Goal: Task Accomplishment & Management: Manage account settings

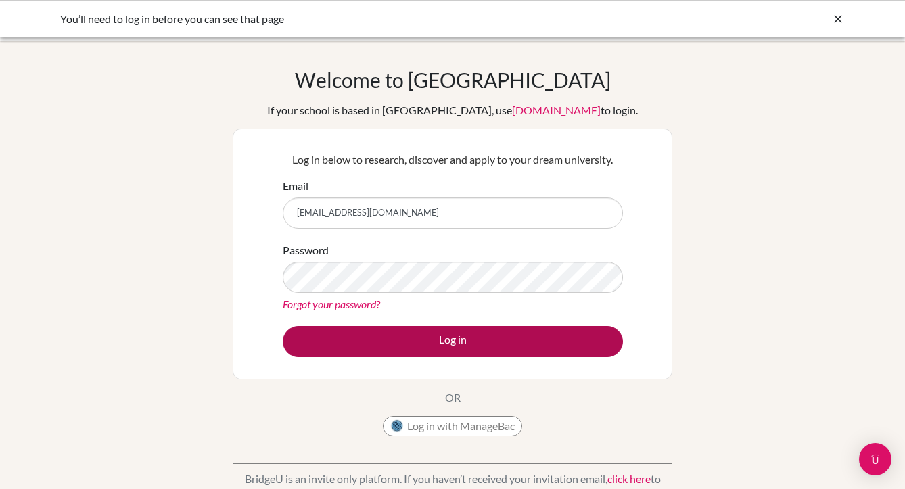
click at [425, 343] on button "Log in" at bounding box center [453, 341] width 340 height 31
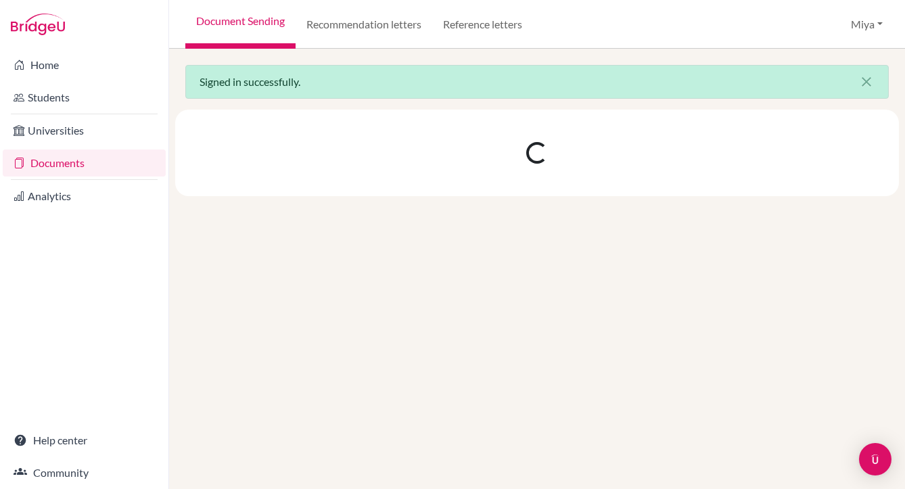
click at [68, 163] on link "Documents" at bounding box center [84, 162] width 163 height 27
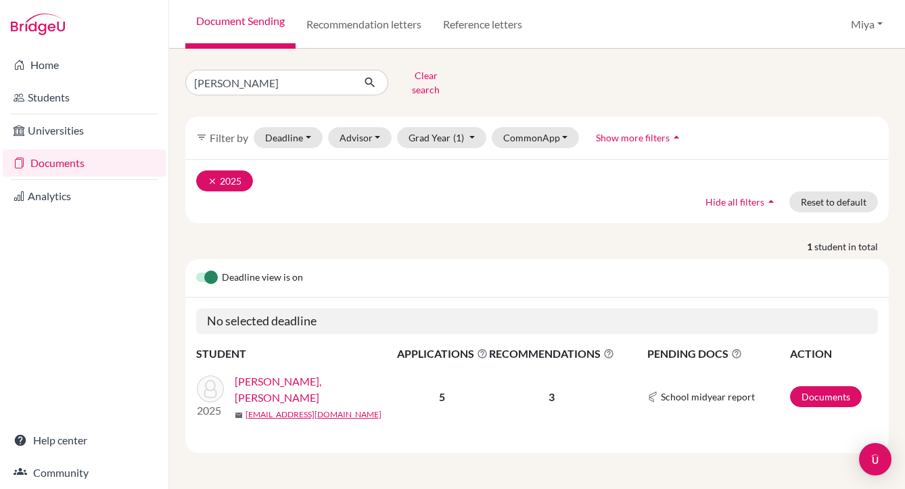
click at [213, 177] on icon "clear" at bounding box center [212, 181] width 9 height 9
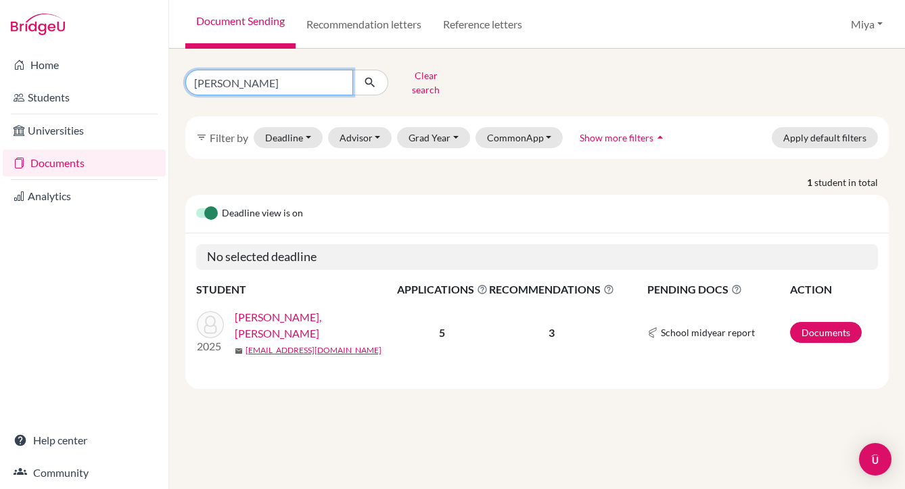
click at [337, 77] on input "joanne" at bounding box center [269, 83] width 168 height 26
click at [409, 25] on link "Recommendation letters" at bounding box center [364, 24] width 137 height 49
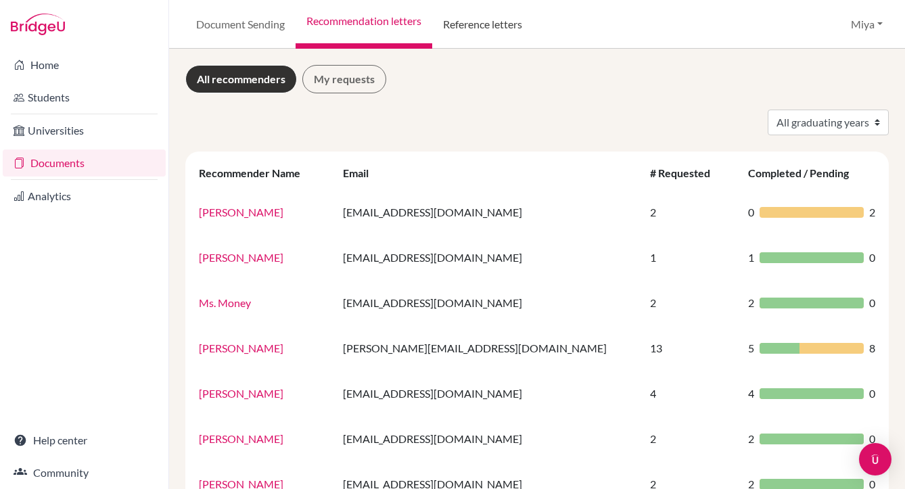
click at [481, 24] on link "Reference letters" at bounding box center [482, 24] width 101 height 49
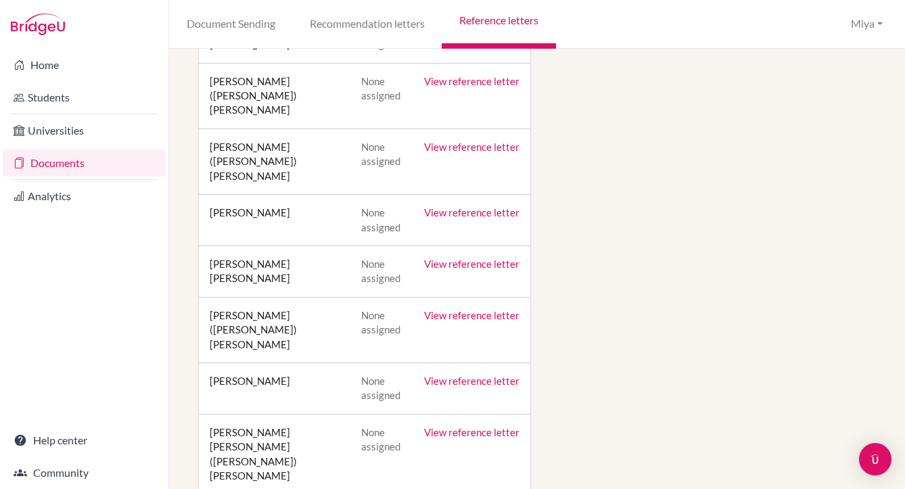
scroll to position [726, 0]
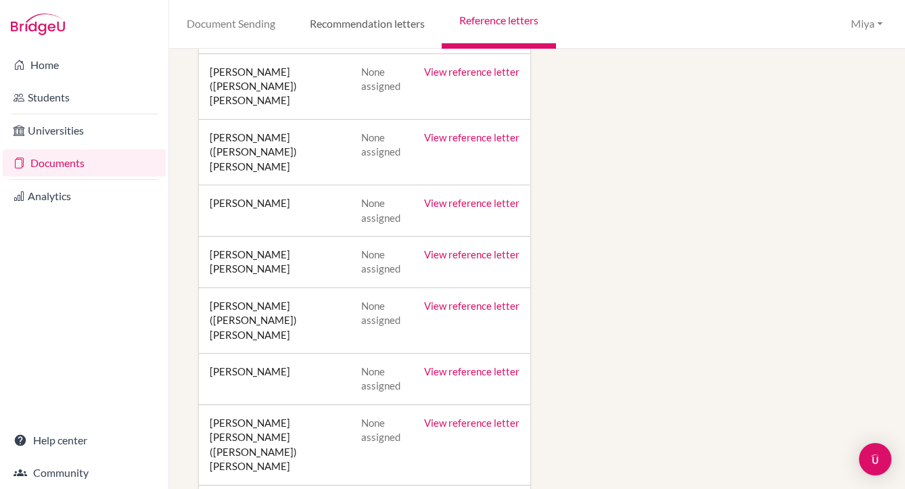
click at [364, 26] on link "Recommendation letters" at bounding box center [366, 24] width 149 height 49
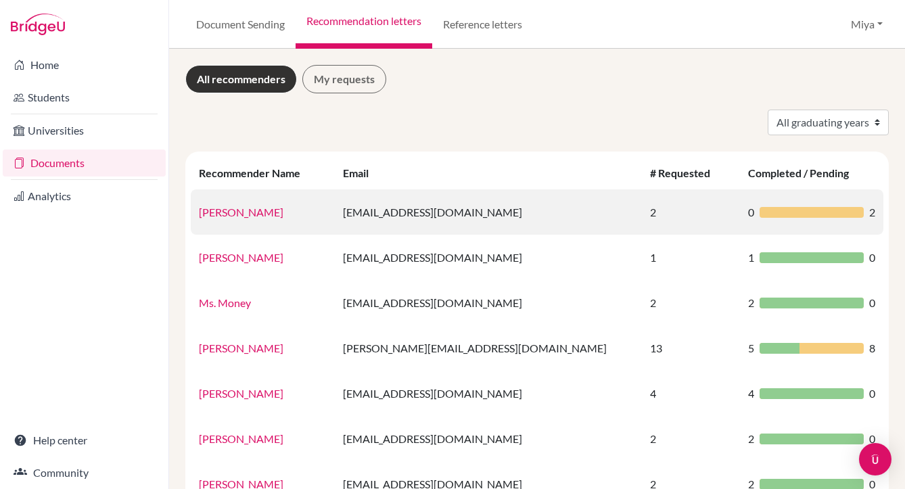
click at [235, 210] on link "[PERSON_NAME]" at bounding box center [241, 212] width 85 height 13
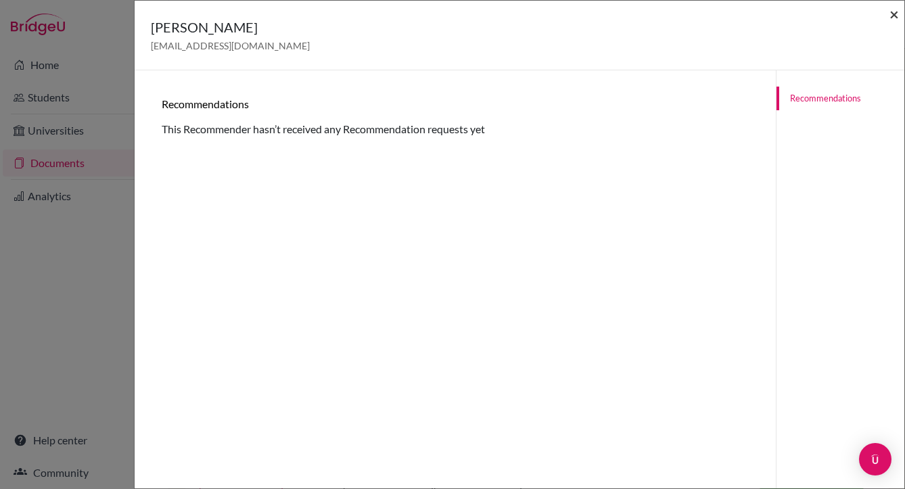
click at [895, 14] on span "×" at bounding box center [893, 14] width 9 height 20
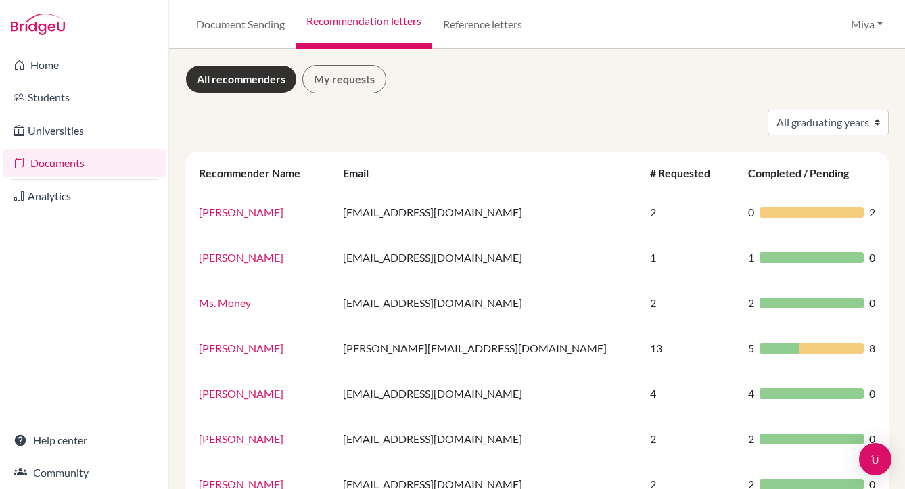
click at [247, 79] on link "All recommenders" at bounding box center [241, 79] width 112 height 28
click at [339, 83] on link "My requests" at bounding box center [344, 79] width 84 height 28
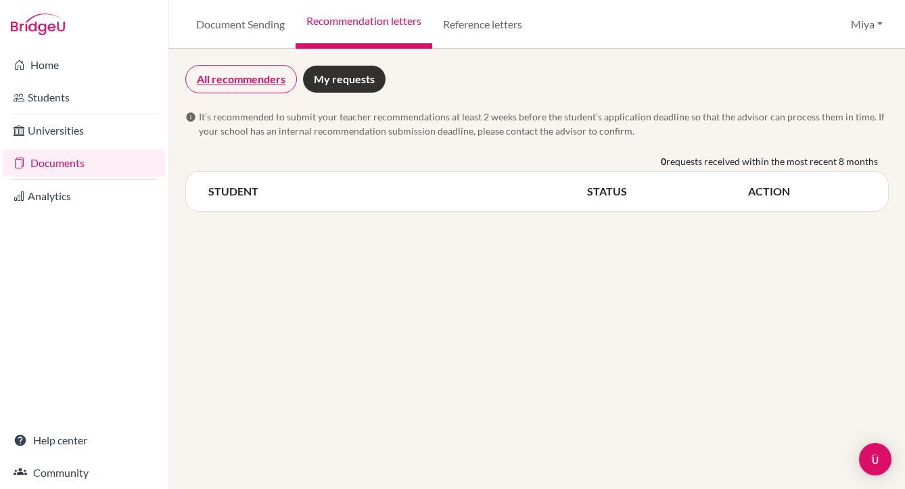
click at [238, 76] on link "All recommenders" at bounding box center [241, 79] width 112 height 28
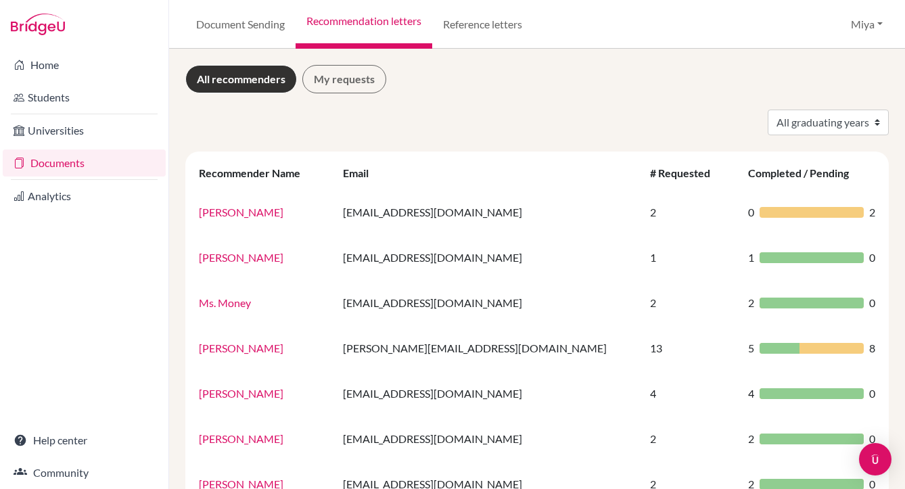
click at [880, 21] on button "Miya" at bounding box center [867, 24] width 44 height 26
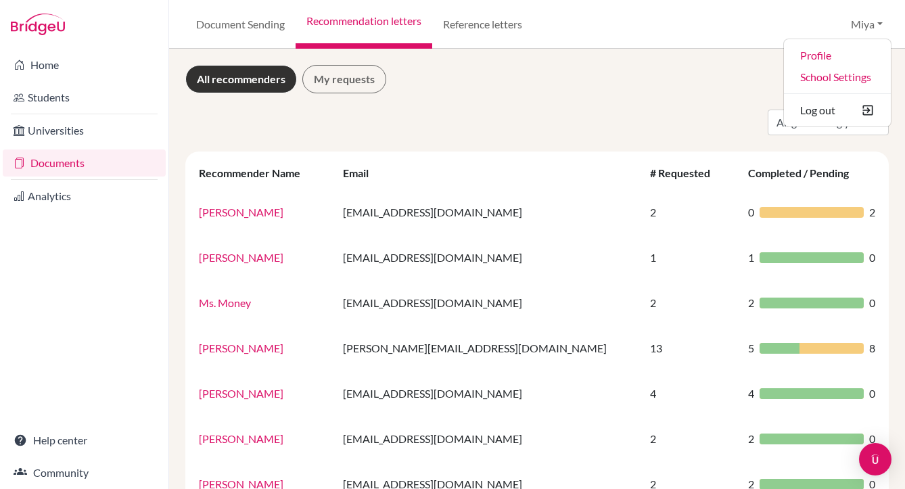
click at [615, 114] on div "All graduating years 2023 2024 2025" at bounding box center [537, 123] width 724 height 26
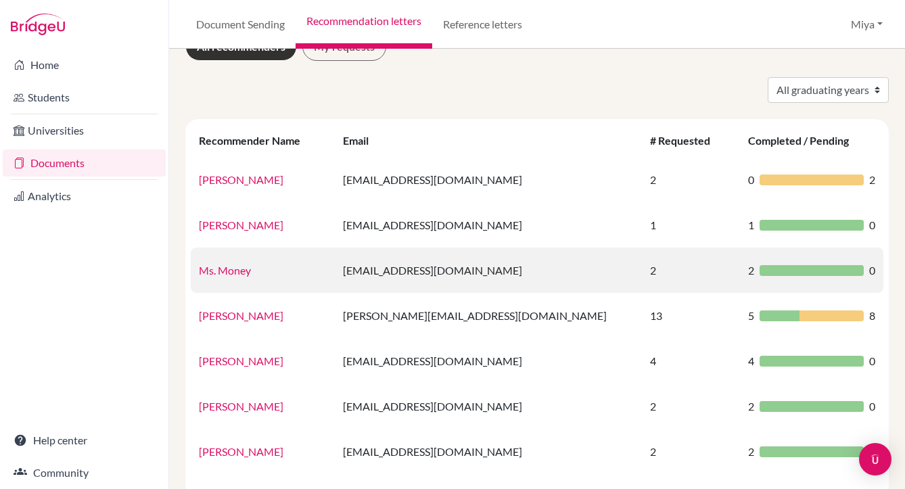
scroll to position [39, 0]
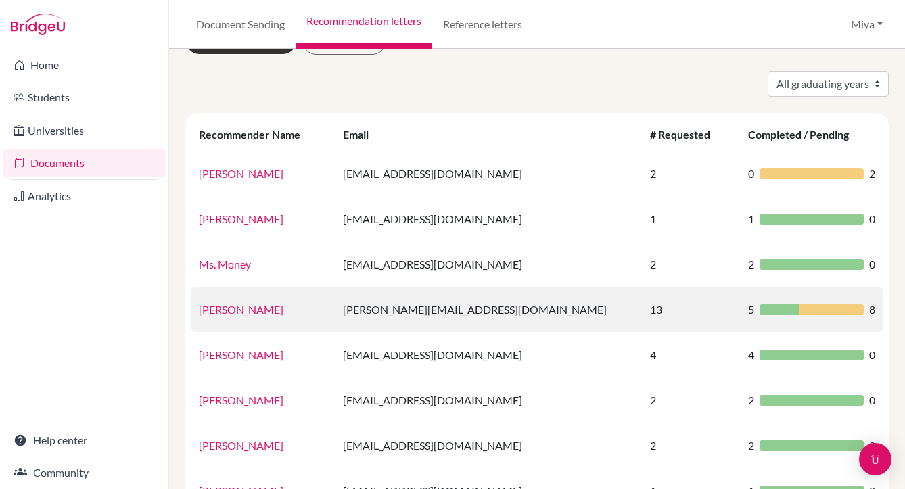
click at [247, 308] on link "Christopher Lee" at bounding box center [241, 309] width 85 height 13
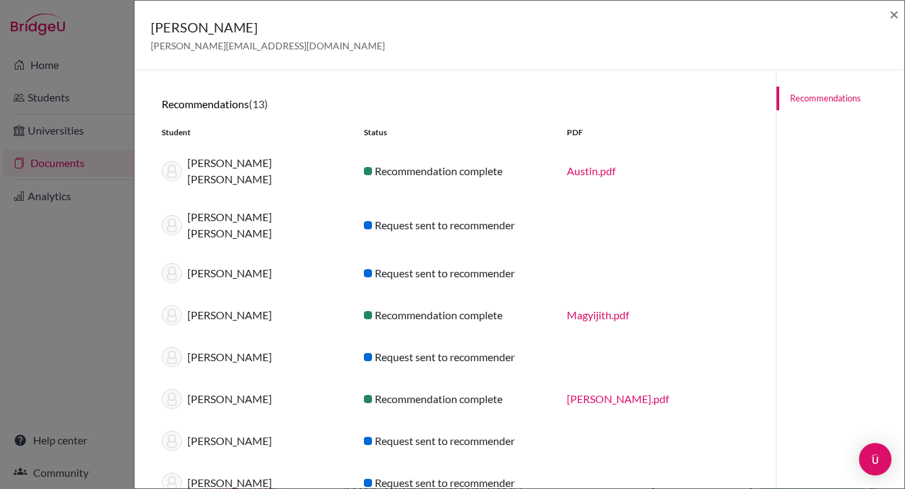
scroll to position [0, 0]
click at [837, 95] on link "Recommendations" at bounding box center [840, 99] width 128 height 24
click at [830, 96] on link "Recommendations" at bounding box center [840, 99] width 128 height 24
click at [893, 16] on span "×" at bounding box center [893, 14] width 9 height 20
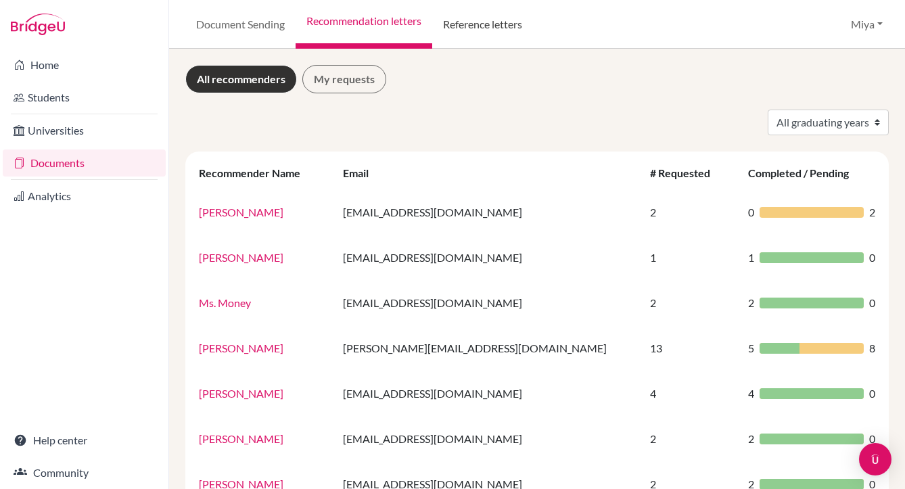
click at [483, 28] on link "Reference letters" at bounding box center [482, 24] width 101 height 49
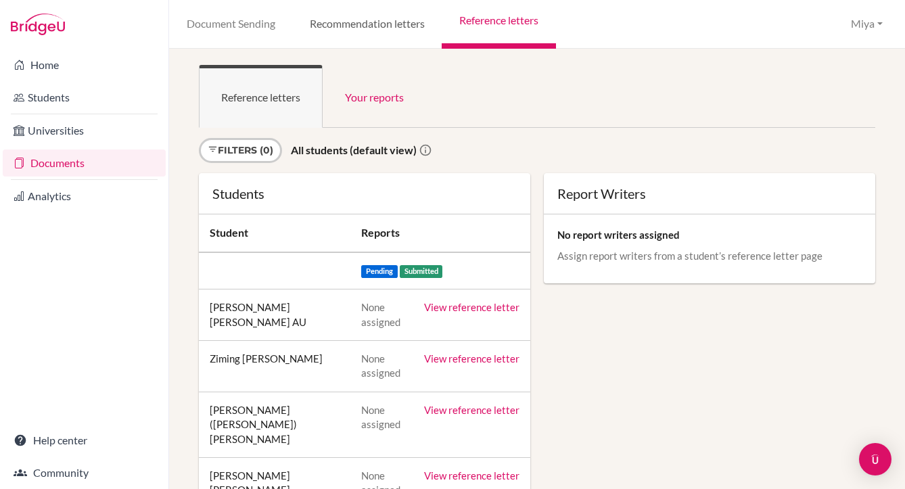
click at [382, 24] on link "Recommendation letters" at bounding box center [366, 24] width 149 height 49
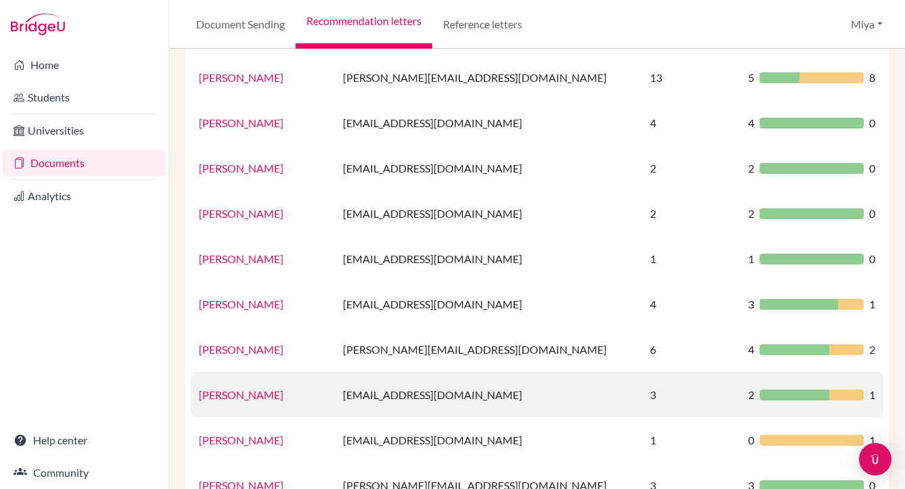
scroll to position [229, 0]
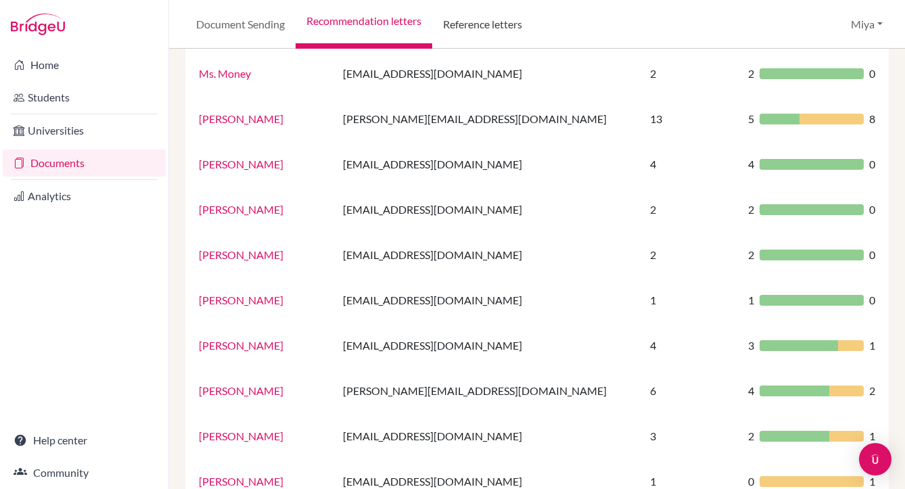
click at [471, 23] on link "Reference letters" at bounding box center [482, 24] width 101 height 49
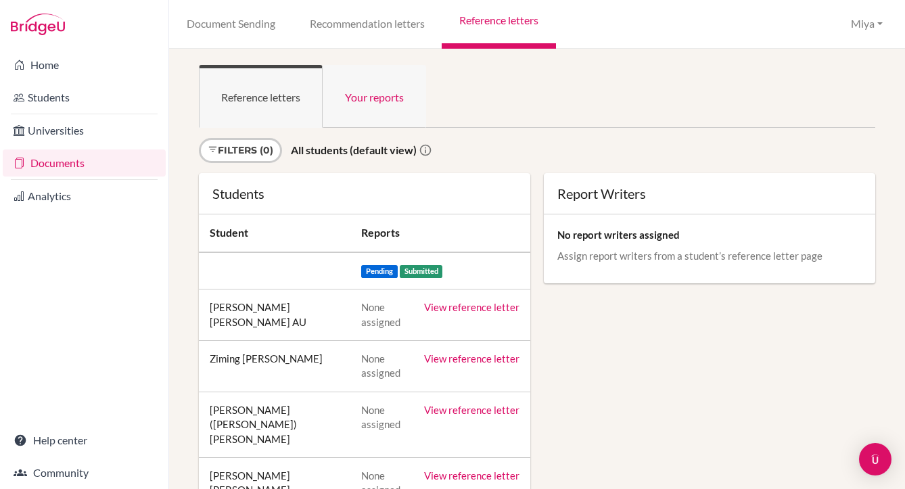
click at [394, 97] on link "Your reports" at bounding box center [374, 96] width 103 height 63
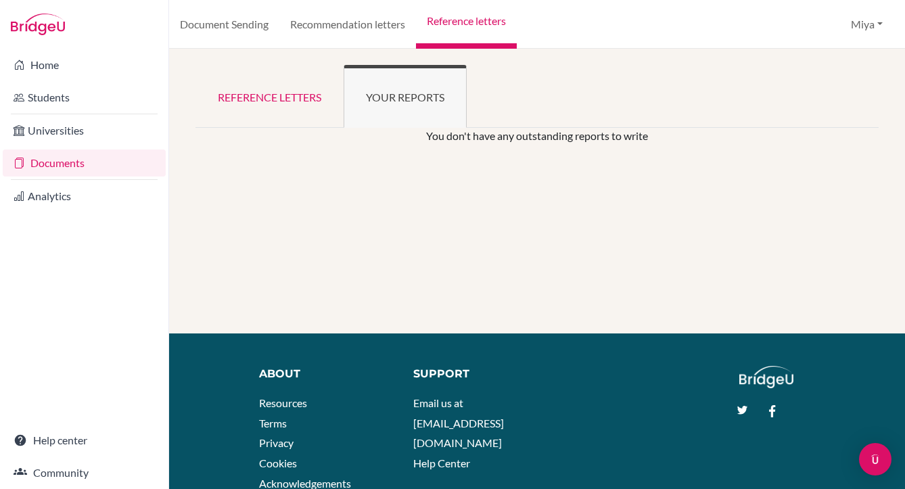
click at [282, 101] on link "Reference letters" at bounding box center [269, 96] width 148 height 63
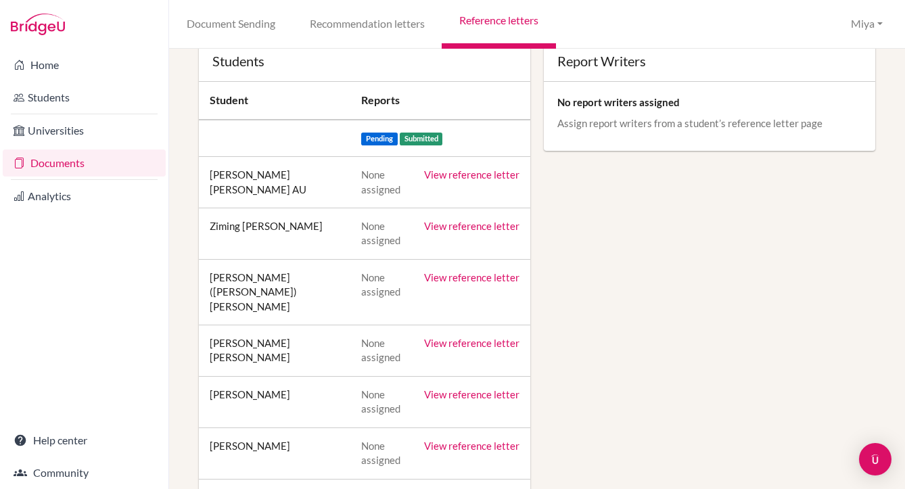
scroll to position [127, 0]
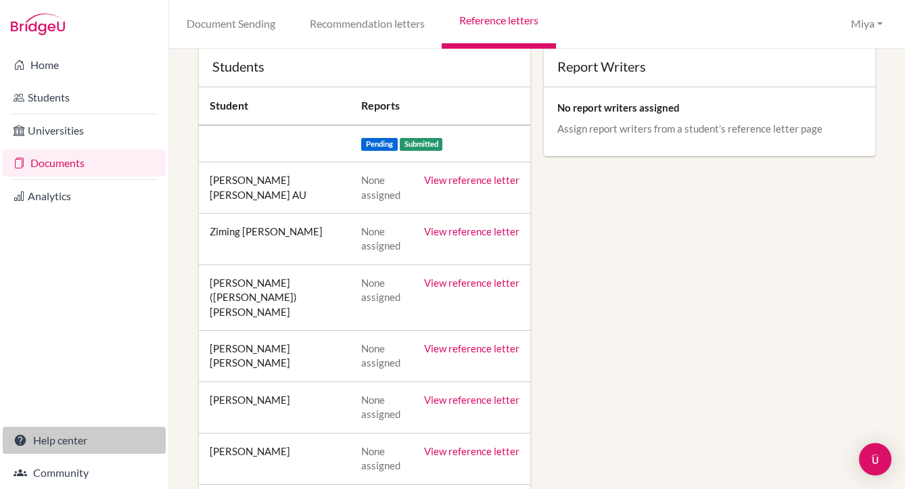
click at [55, 443] on link "Help center" at bounding box center [84, 440] width 163 height 27
click at [53, 164] on link "Documents" at bounding box center [84, 162] width 163 height 27
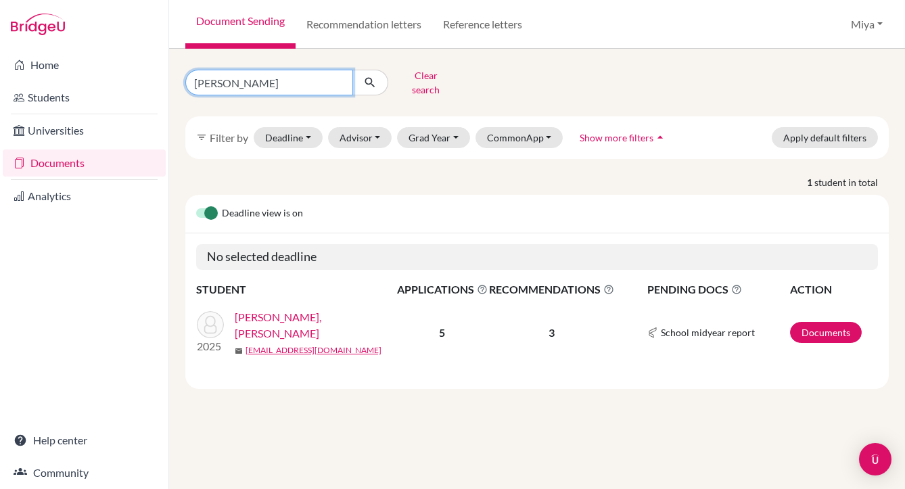
click at [335, 76] on input "joanne" at bounding box center [269, 83] width 168 height 26
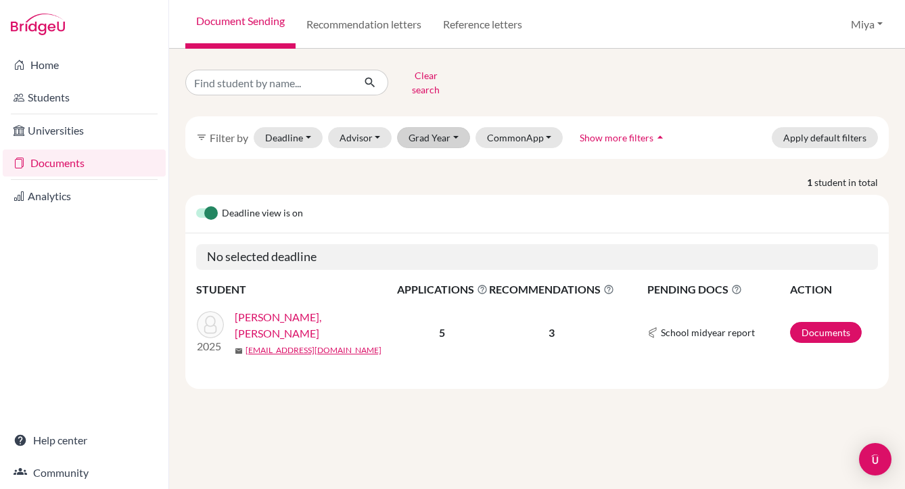
click at [455, 130] on button "Grad Year" at bounding box center [433, 137] width 73 height 21
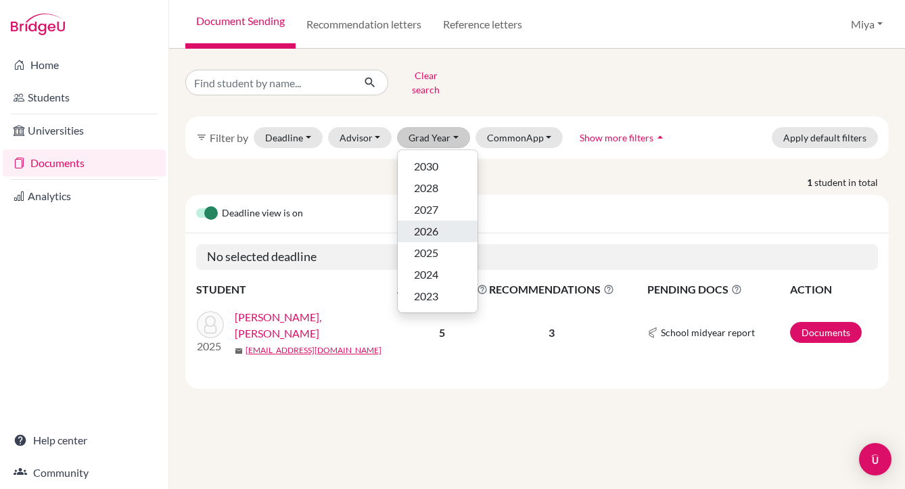
click at [423, 223] on span "2026" at bounding box center [426, 231] width 24 height 16
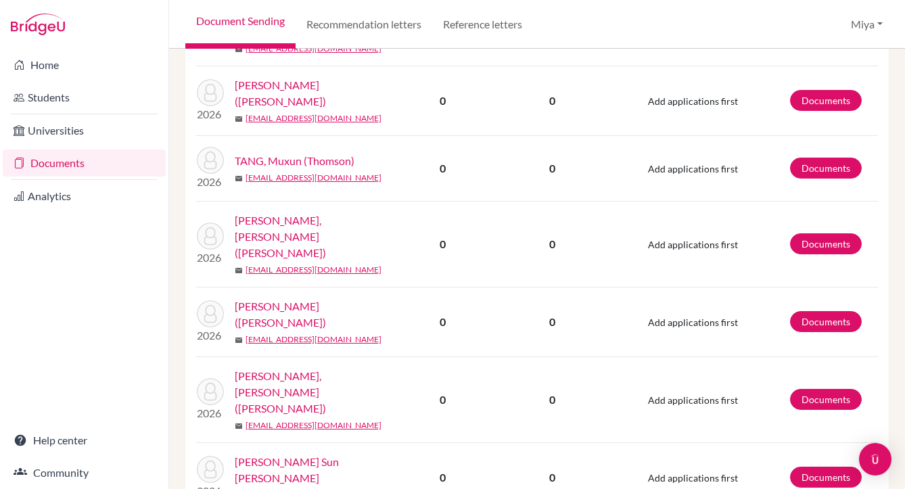
scroll to position [1282, 0]
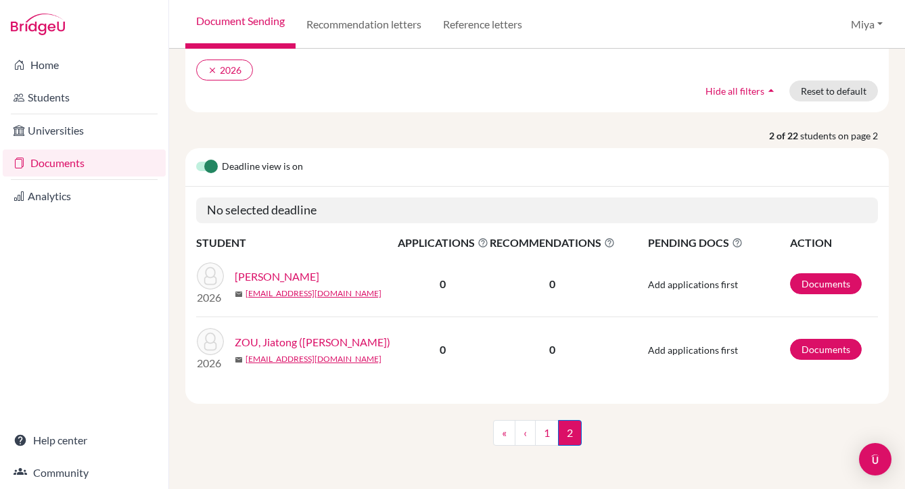
scroll to position [101, 0]
click at [547, 433] on link "1" at bounding box center [547, 434] width 24 height 26
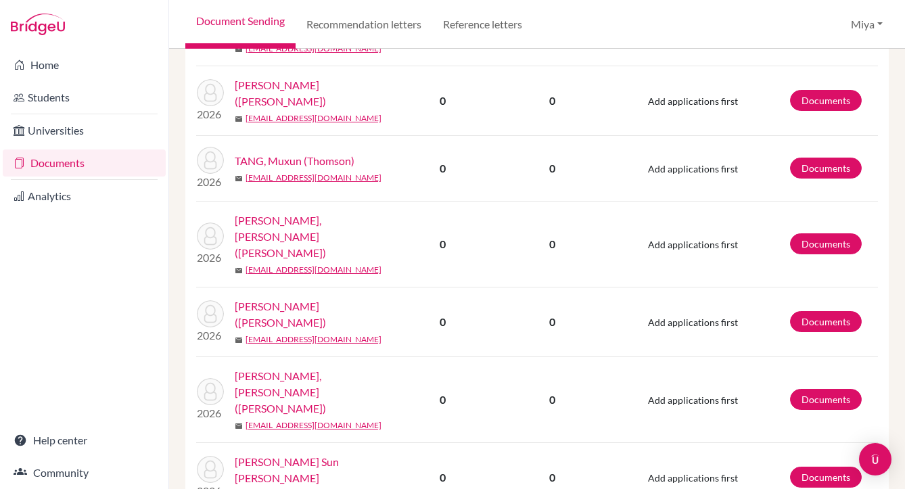
scroll to position [1282, 0]
